Goal: Register for event/course

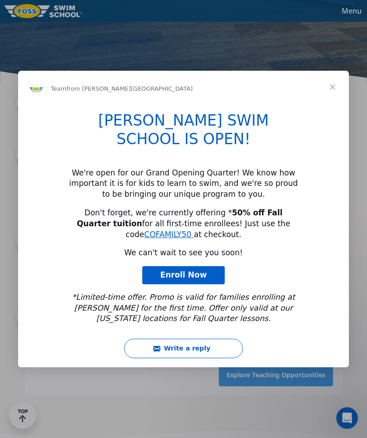
click at [198, 279] on span "Enroll Now" at bounding box center [183, 274] width 47 height 9
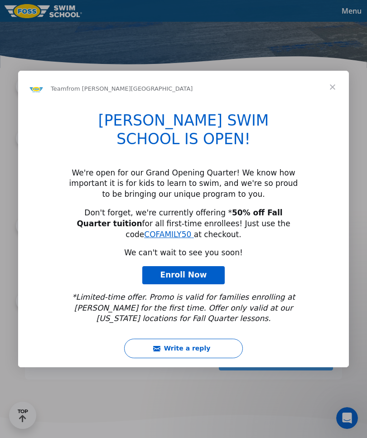
click at [338, 97] on span "Close" at bounding box center [332, 87] width 33 height 33
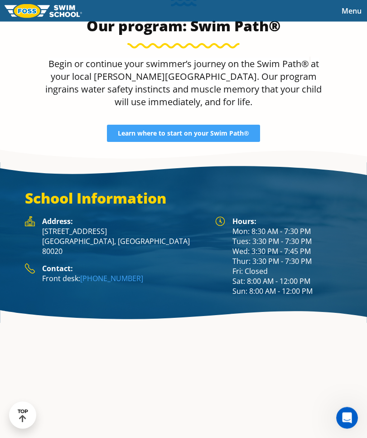
scroll to position [1221, 0]
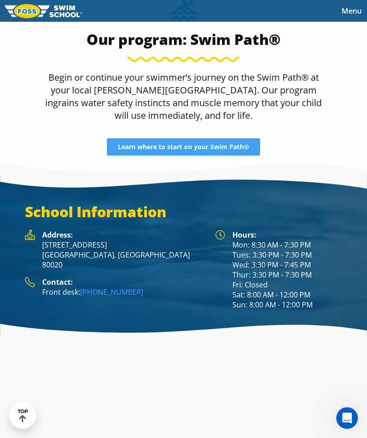
click at [185, 150] on span "Learn where to start on your Swim Path®" at bounding box center [183, 147] width 131 height 6
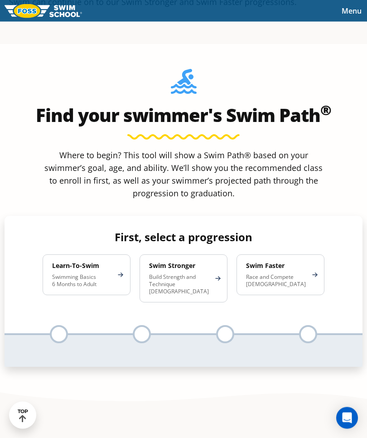
scroll to position [481, 0]
click at [95, 288] on p "Swimming Basics 6 Months to Adult" at bounding box center [82, 280] width 60 height 15
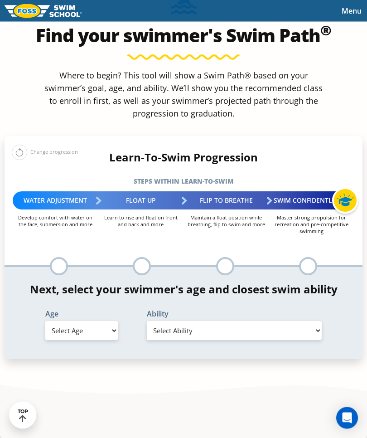
scroll to position [561, 0]
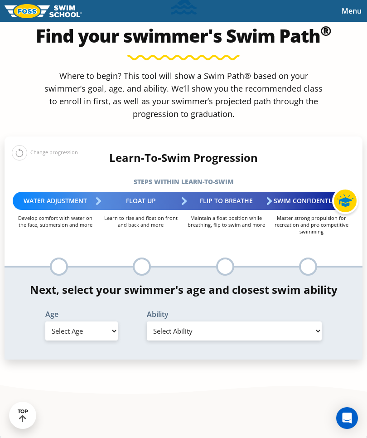
click at [111, 340] on select "Select Age 6 months - 1 year 1 year 2 years 3 years 4 years 5 years 6 years 7 y…" at bounding box center [81, 330] width 73 height 19
select select "2-years"
click at [312, 340] on select "Select Ability First in-water experience Comfortable with water poured over the…" at bounding box center [234, 330] width 175 height 19
select select "2-years-comfortable-with-water-poured-over-face-eyes-and-ears-and-with-ears-in-…"
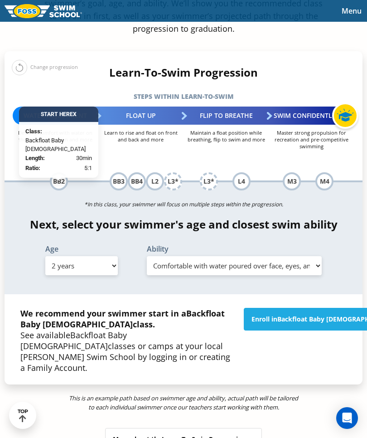
scroll to position [646, 0]
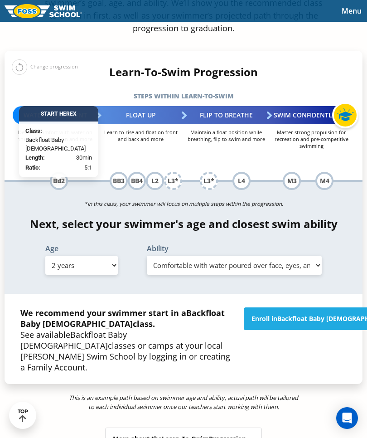
click at [316, 323] on span "Backfloat Baby 2" at bounding box center [337, 318] width 121 height 9
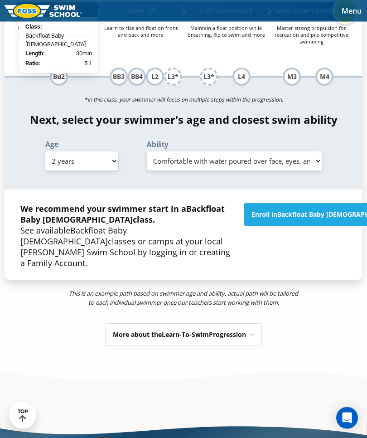
scroll to position [763, 0]
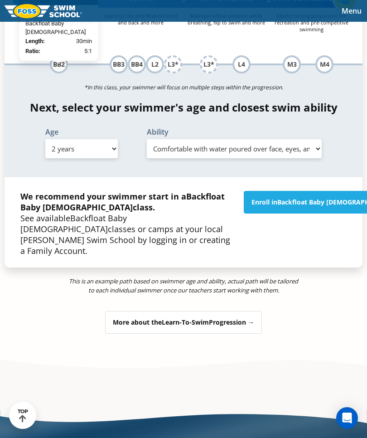
click at [234, 331] on div "More about the Learn-To-Swim Progression →" at bounding box center [183, 322] width 157 height 23
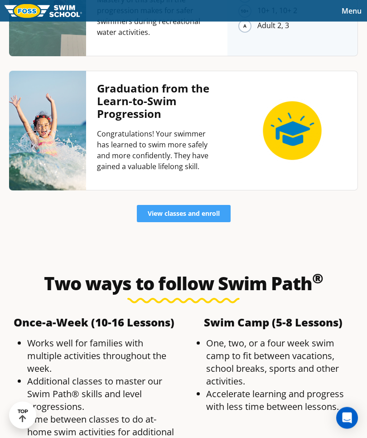
scroll to position [2229, 0]
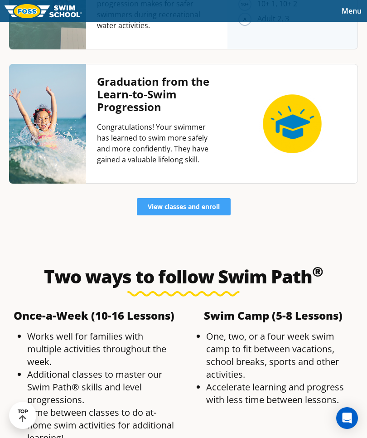
click at [196, 204] on span "View classes and enroll" at bounding box center [184, 207] width 72 height 6
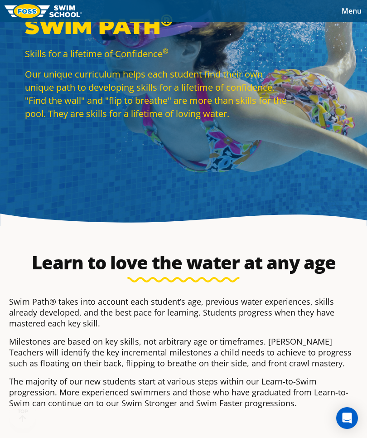
scroll to position [22, 0]
